Goal: Task Accomplishment & Management: Complete application form

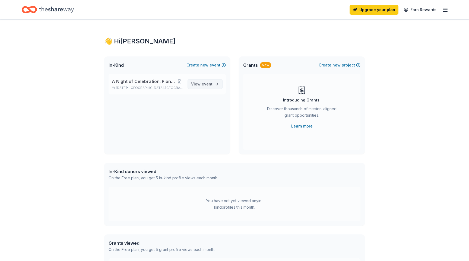
click at [201, 84] on span "View event" at bounding box center [201, 84] width 21 height 7
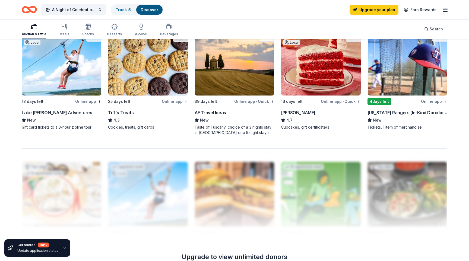
scroll to position [373, 0]
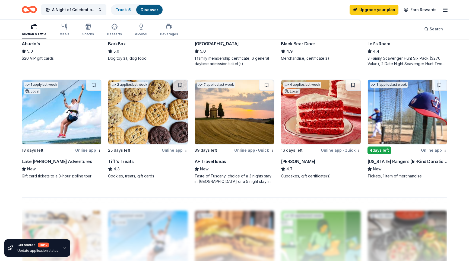
click at [144, 119] on img at bounding box center [147, 112] width 79 height 65
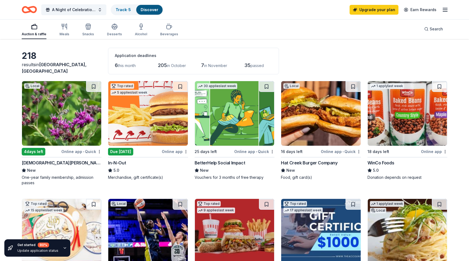
scroll to position [0, 0]
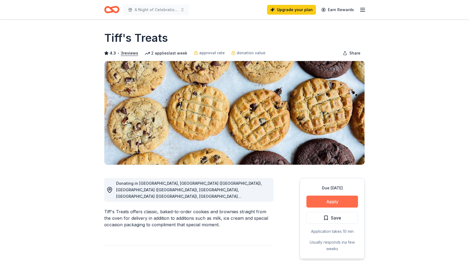
click at [336, 201] on button "Apply" at bounding box center [332, 202] width 52 height 12
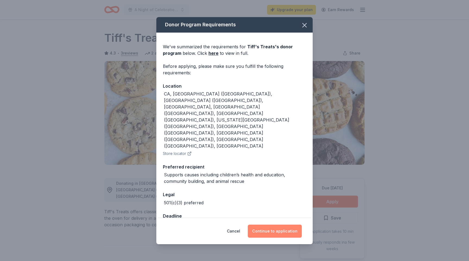
click at [279, 225] on button "Continue to application" at bounding box center [275, 231] width 54 height 13
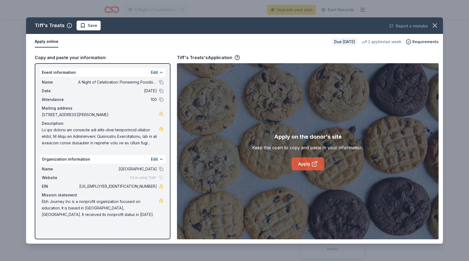
click at [313, 167] on link "Apply" at bounding box center [307, 163] width 33 height 13
